Goal: Task Accomplishment & Management: Manage account settings

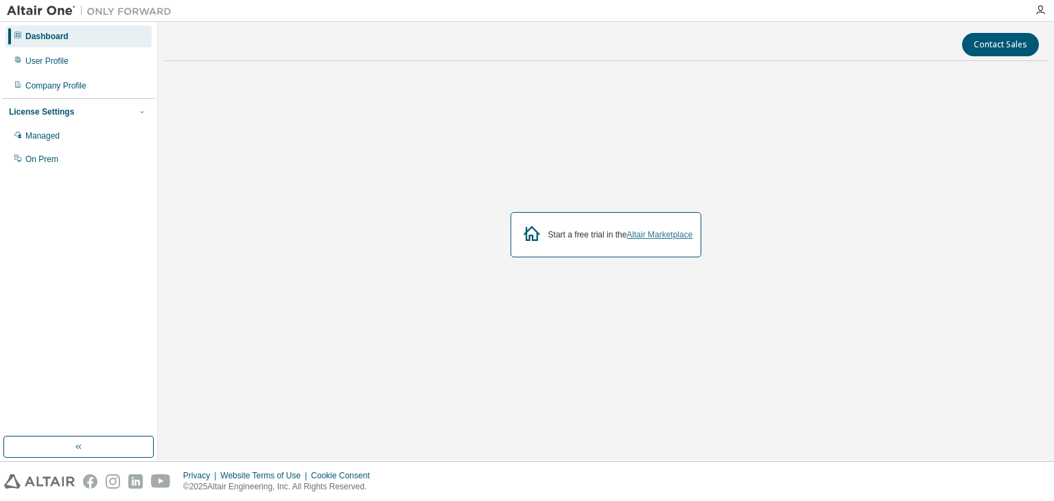
click at [648, 233] on link "Altair Marketplace" at bounding box center [660, 235] width 66 height 10
click at [1043, 7] on icon "button" at bounding box center [1040, 10] width 11 height 11
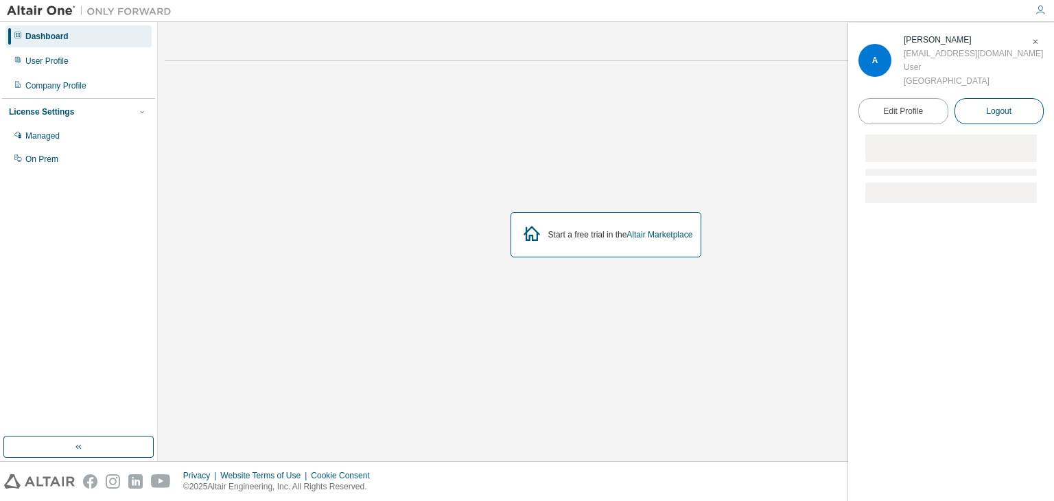
click at [999, 111] on span "Logout" at bounding box center [998, 111] width 25 height 14
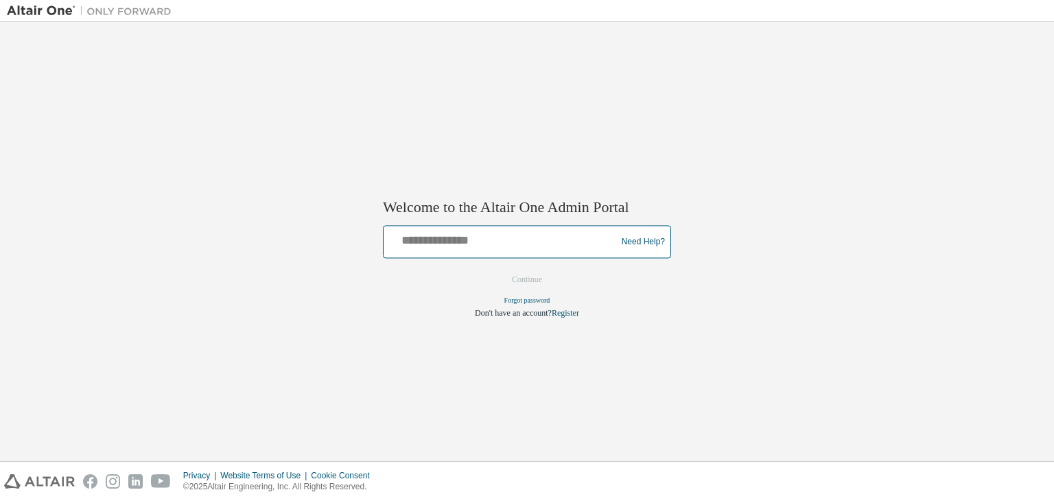
click at [495, 246] on input "text" at bounding box center [502, 239] width 226 height 20
type input "*"
type input "**********"
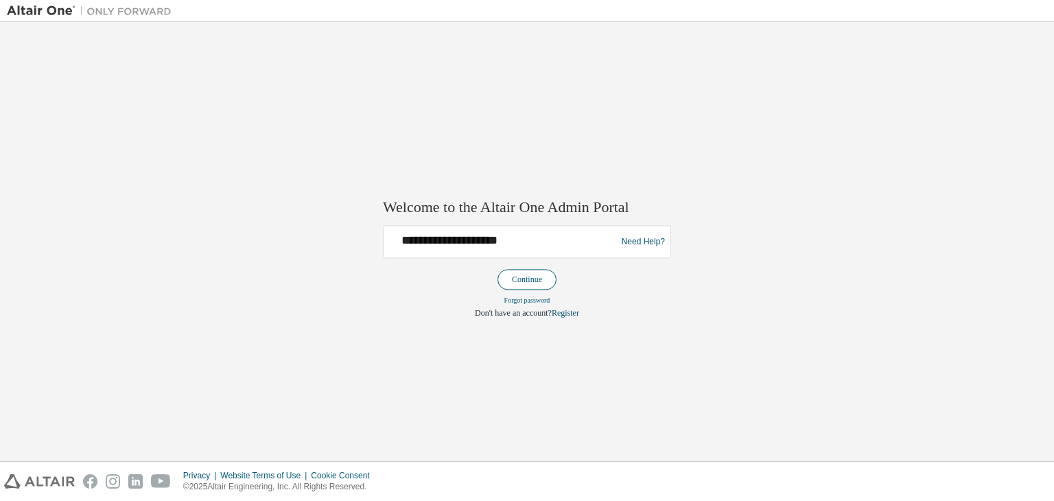
click at [513, 281] on button "Continue" at bounding box center [527, 280] width 59 height 21
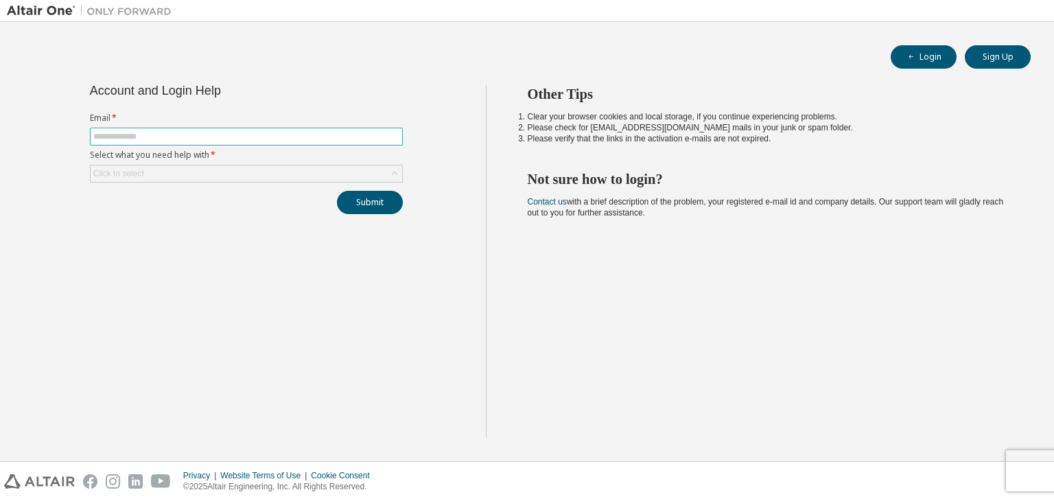
click at [144, 135] on input "text" at bounding box center [246, 136] width 306 height 11
type input "**********"
click at [158, 169] on div "Click to select" at bounding box center [247, 173] width 312 height 16
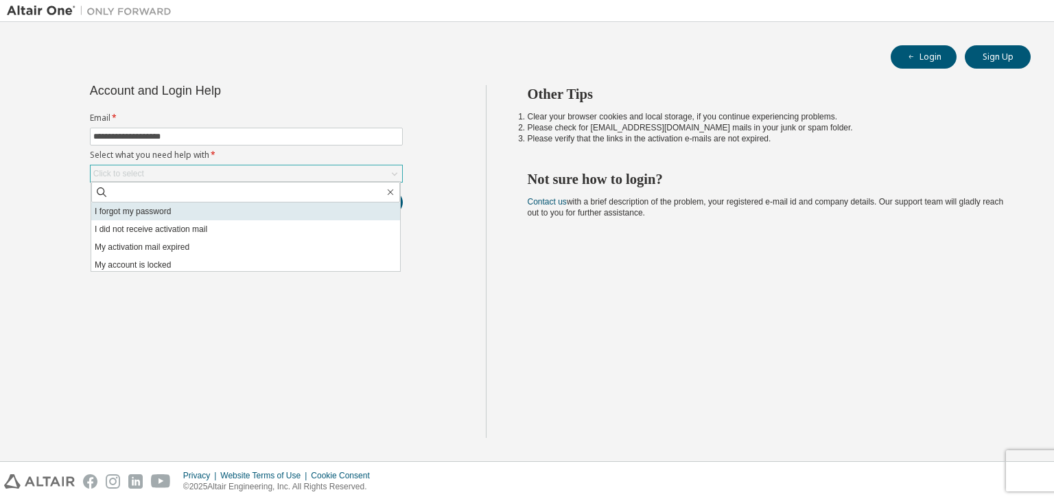
click at [152, 214] on li "I forgot my password" at bounding box center [245, 211] width 309 height 18
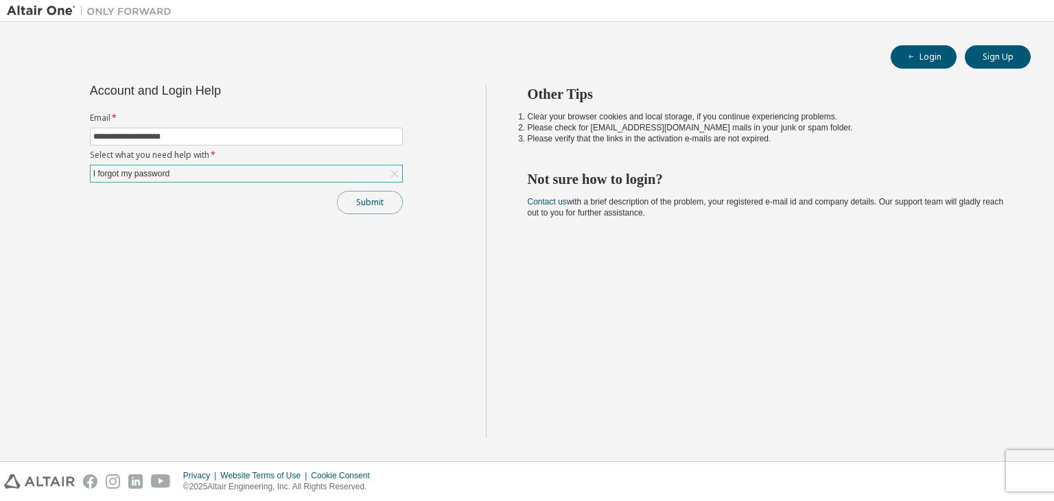
click at [388, 209] on button "Submit" at bounding box center [370, 202] width 66 height 23
